Goal: Task Accomplishment & Management: Manage account settings

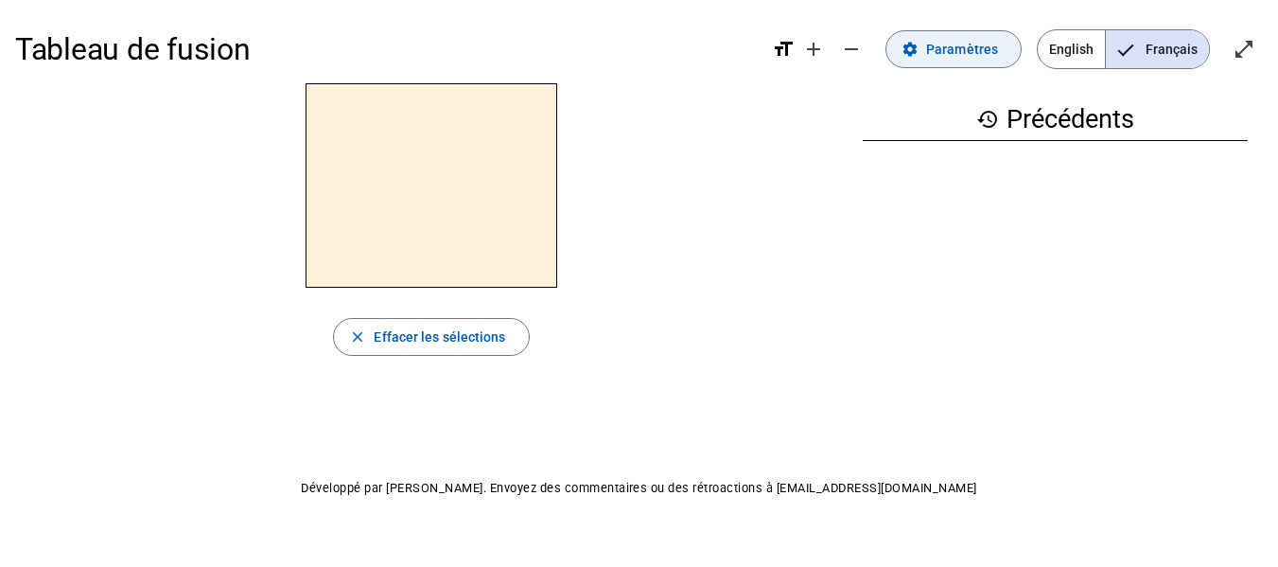
click at [951, 38] on span "Paramètres" at bounding box center [962, 49] width 72 height 23
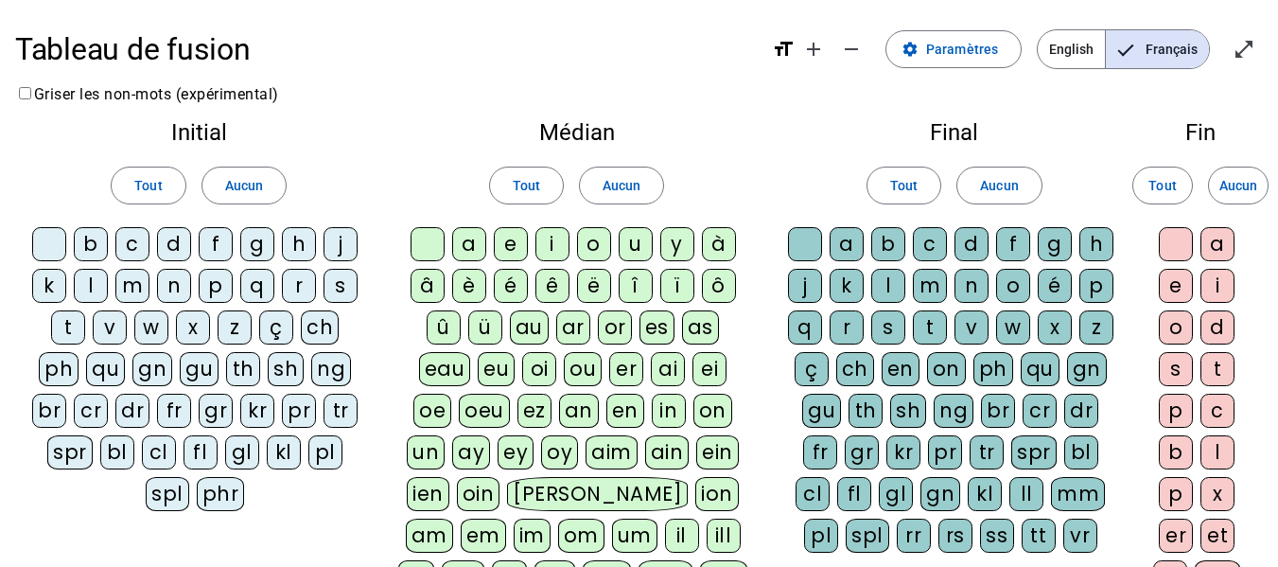
click at [131, 285] on div "m" at bounding box center [132, 286] width 34 height 34
click at [96, 286] on div "l" at bounding box center [91, 286] width 34 height 34
click at [176, 243] on div "d" at bounding box center [174, 244] width 34 height 34
click at [75, 326] on div "t" at bounding box center [68, 327] width 34 height 34
click at [470, 245] on div "a" at bounding box center [469, 244] width 34 height 34
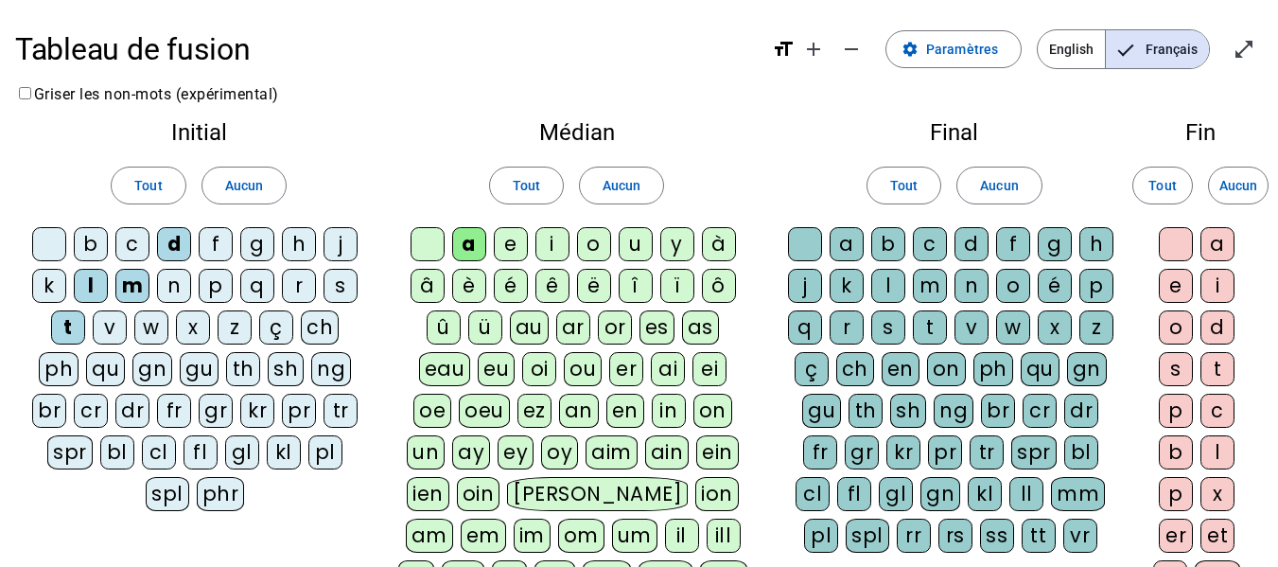
click at [509, 242] on div "e" at bounding box center [511, 244] width 34 height 34
click at [637, 243] on div "u" at bounding box center [636, 244] width 34 height 34
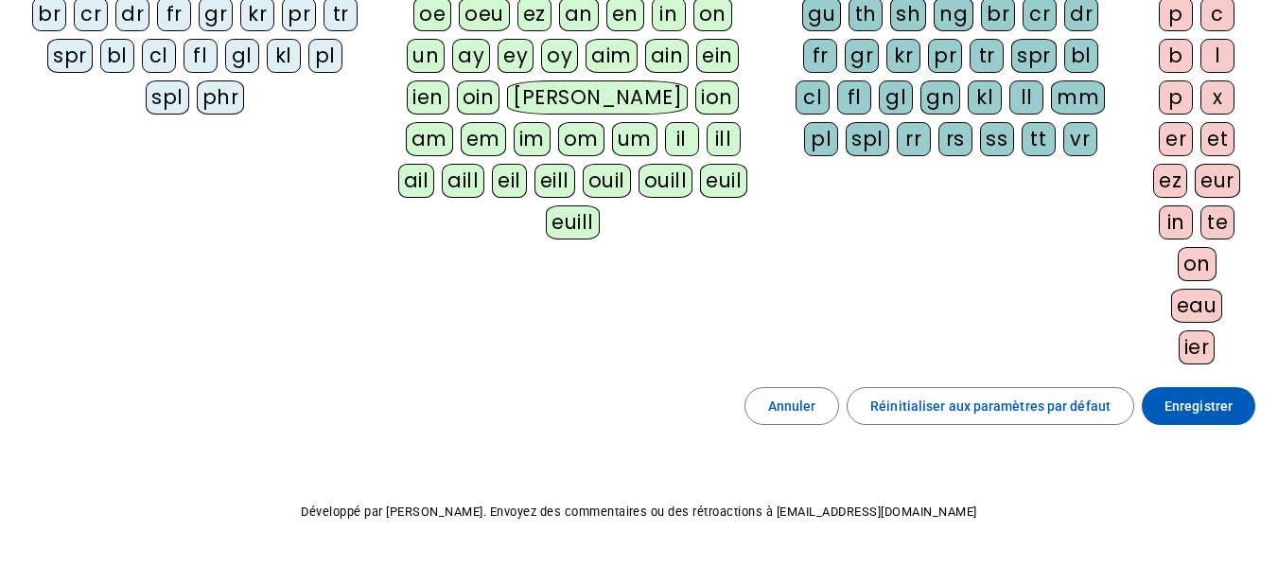
scroll to position [453, 0]
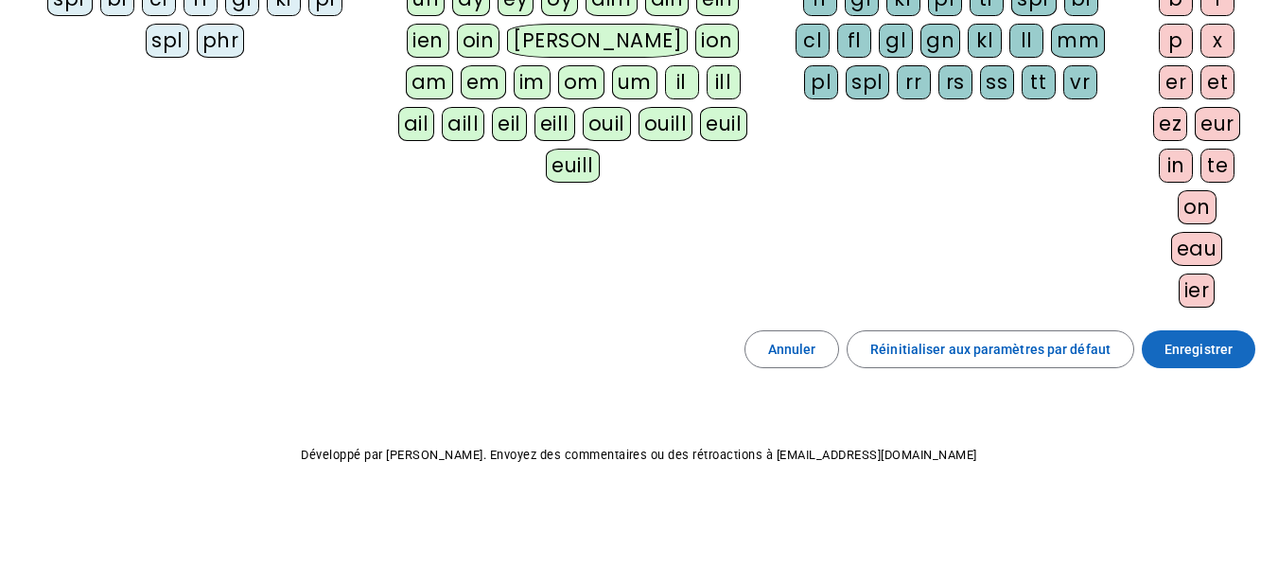
click at [1212, 342] on span "Enregistrer" at bounding box center [1199, 349] width 68 height 23
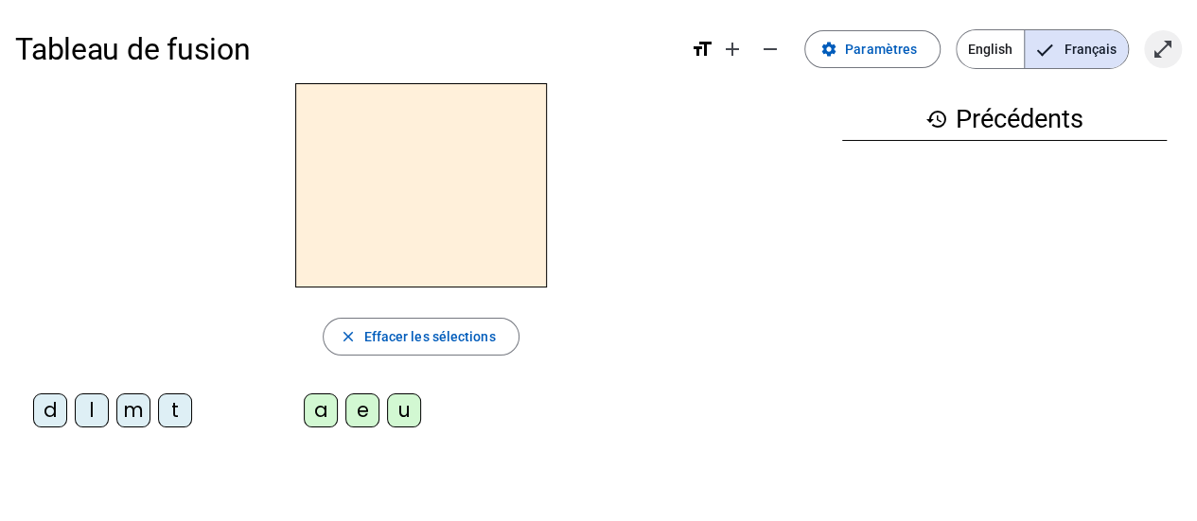
click at [1169, 46] on mat-icon "open_in_full" at bounding box center [1162, 49] width 23 height 23
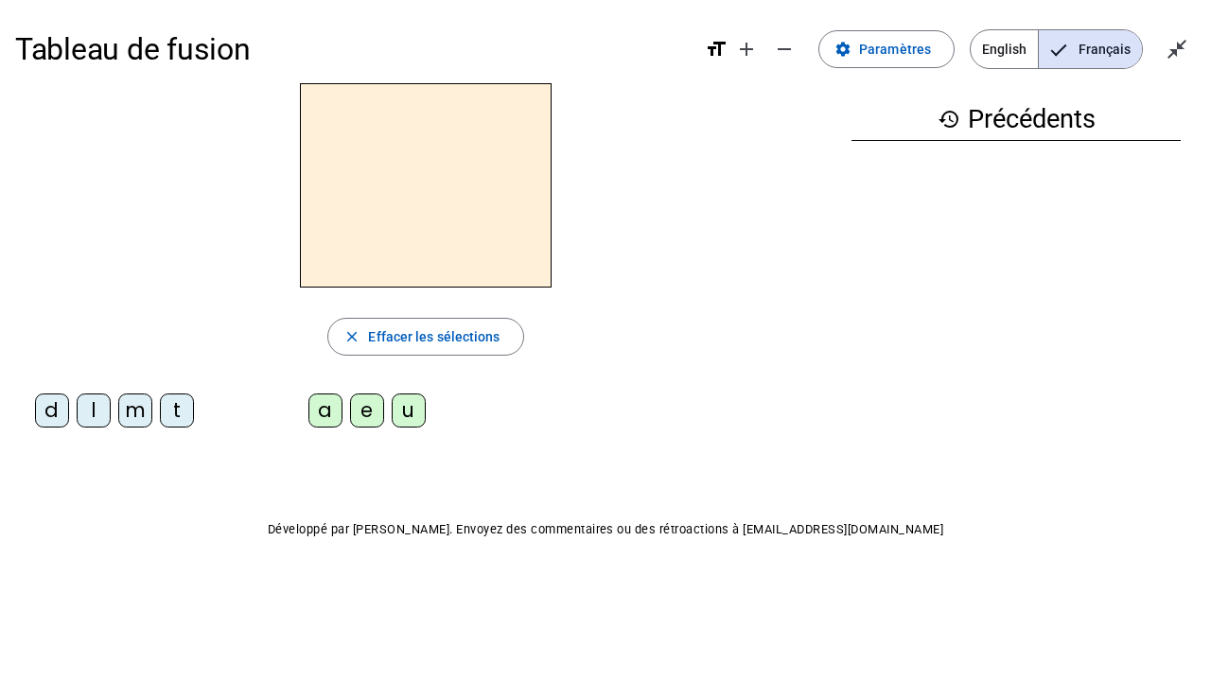
click at [705, 252] on div at bounding box center [425, 185] width 821 height 204
click at [745, 55] on mat-icon "add" at bounding box center [746, 49] width 23 height 23
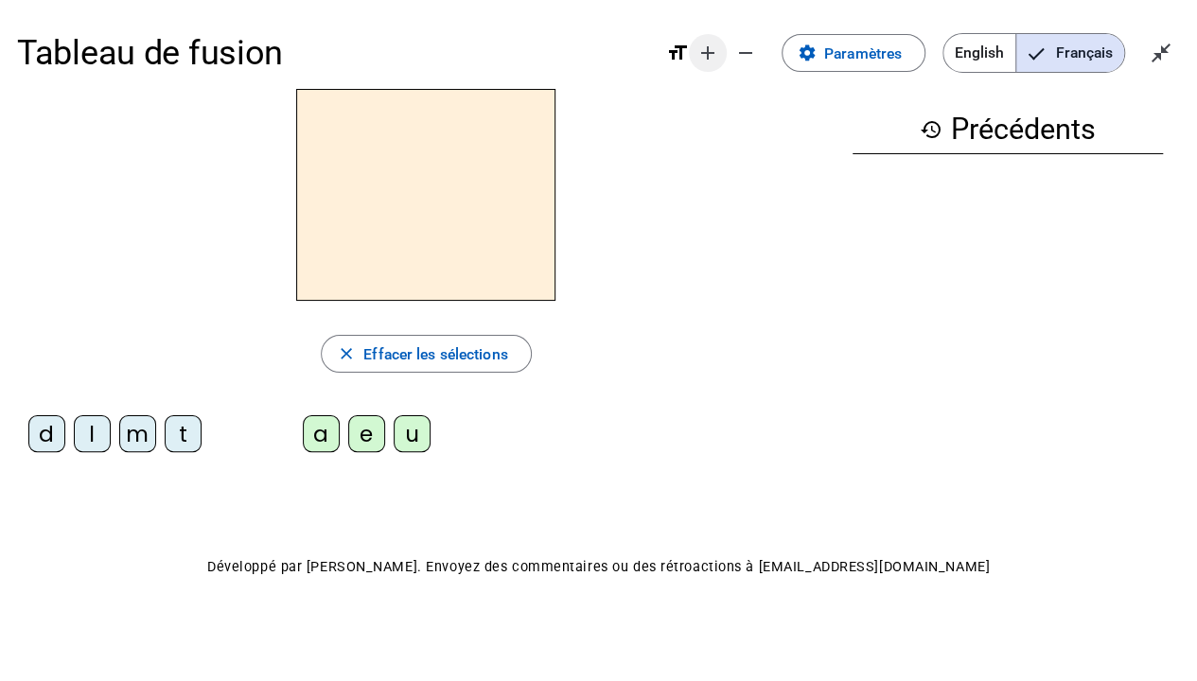
click at [701, 49] on mat-icon "add" at bounding box center [707, 53] width 23 height 23
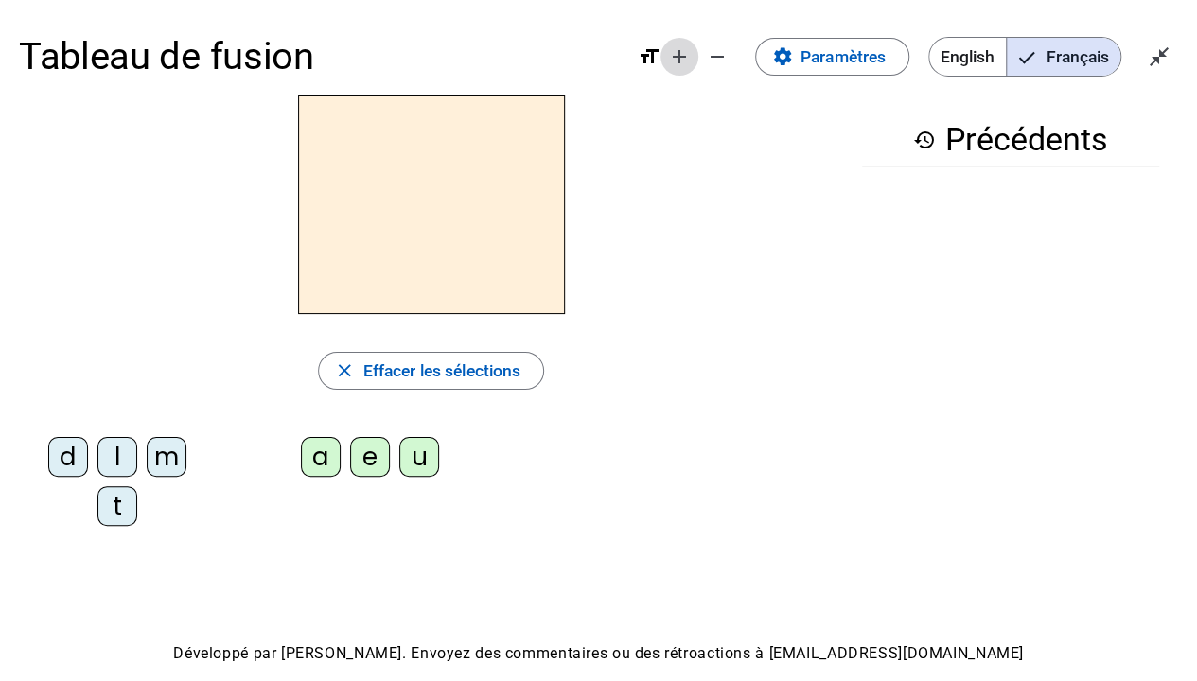
click at [672, 53] on mat-icon "add" at bounding box center [679, 56] width 23 height 23
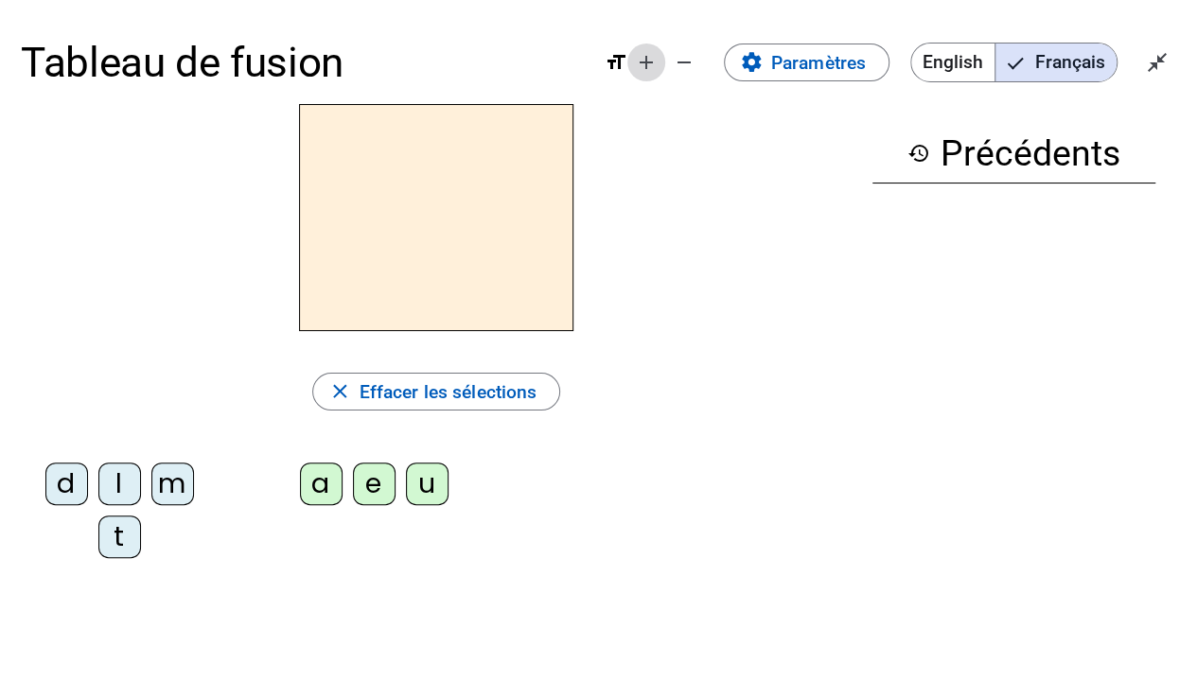
click at [641, 71] on mat-icon "add" at bounding box center [646, 62] width 23 height 23
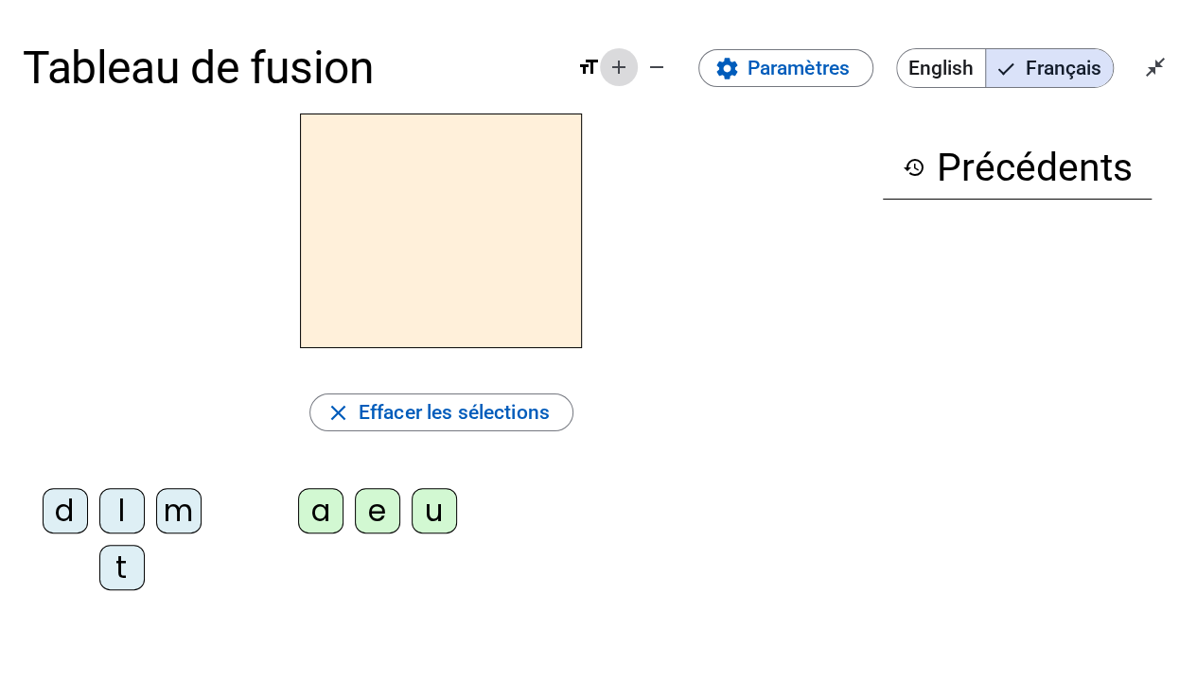
click at [619, 62] on mat-icon "add" at bounding box center [618, 67] width 23 height 23
